Goal: Find specific page/section: Find specific page/section

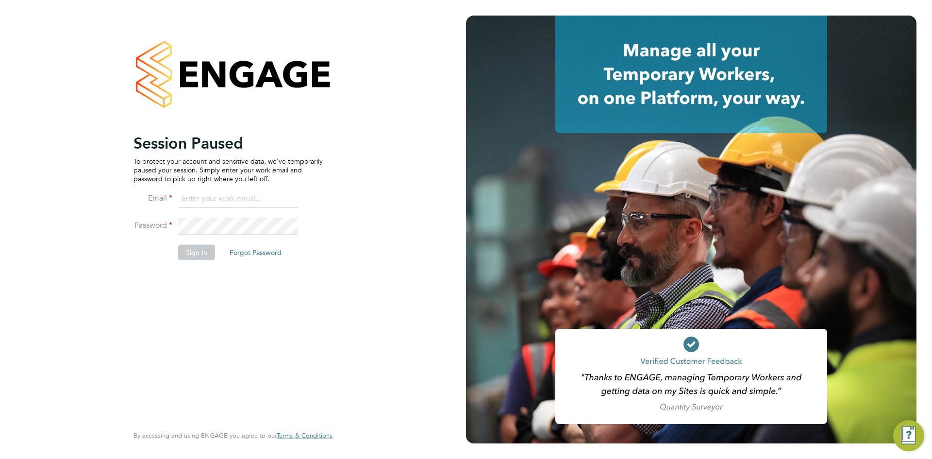
click at [220, 193] on input at bounding box center [238, 198] width 120 height 17
type input "info@cbwstaffingsolutions.com"
click at [196, 253] on button "Sign In" at bounding box center [196, 252] width 37 height 16
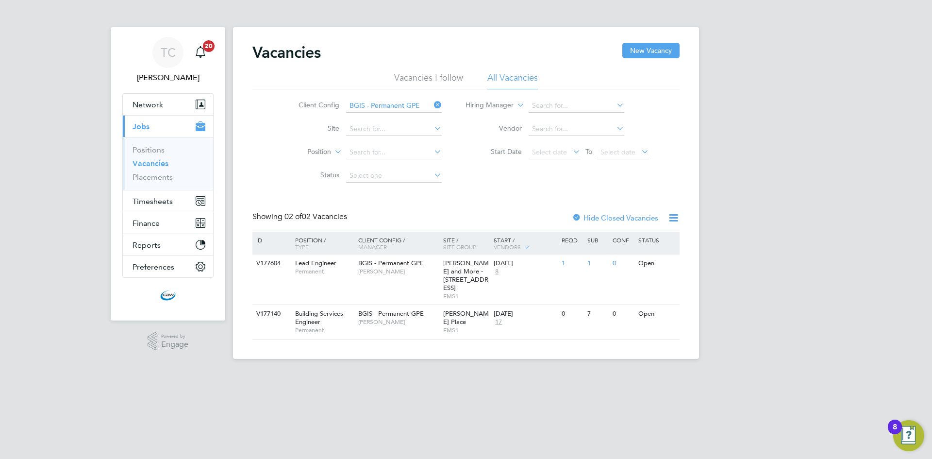
click at [432, 109] on icon at bounding box center [432, 105] width 0 height 14
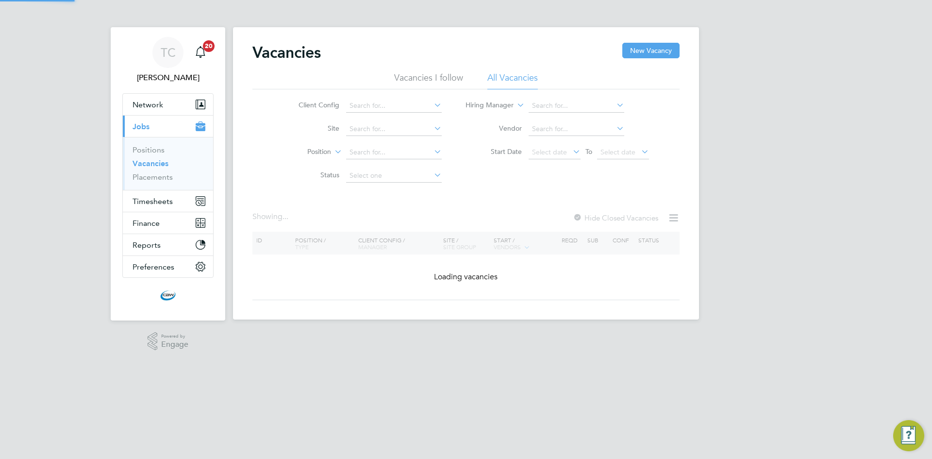
click at [432, 108] on icon at bounding box center [432, 105] width 0 height 14
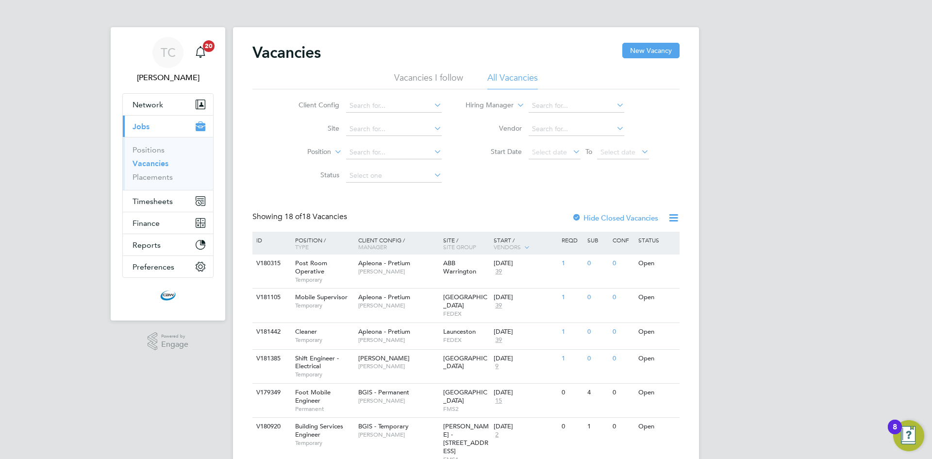
click at [379, 199] on li "BGIS - Permanent" at bounding box center [393, 198] width 97 height 13
type input "BGIS - Permanent"
